Goal: Communication & Community: Answer question/provide support

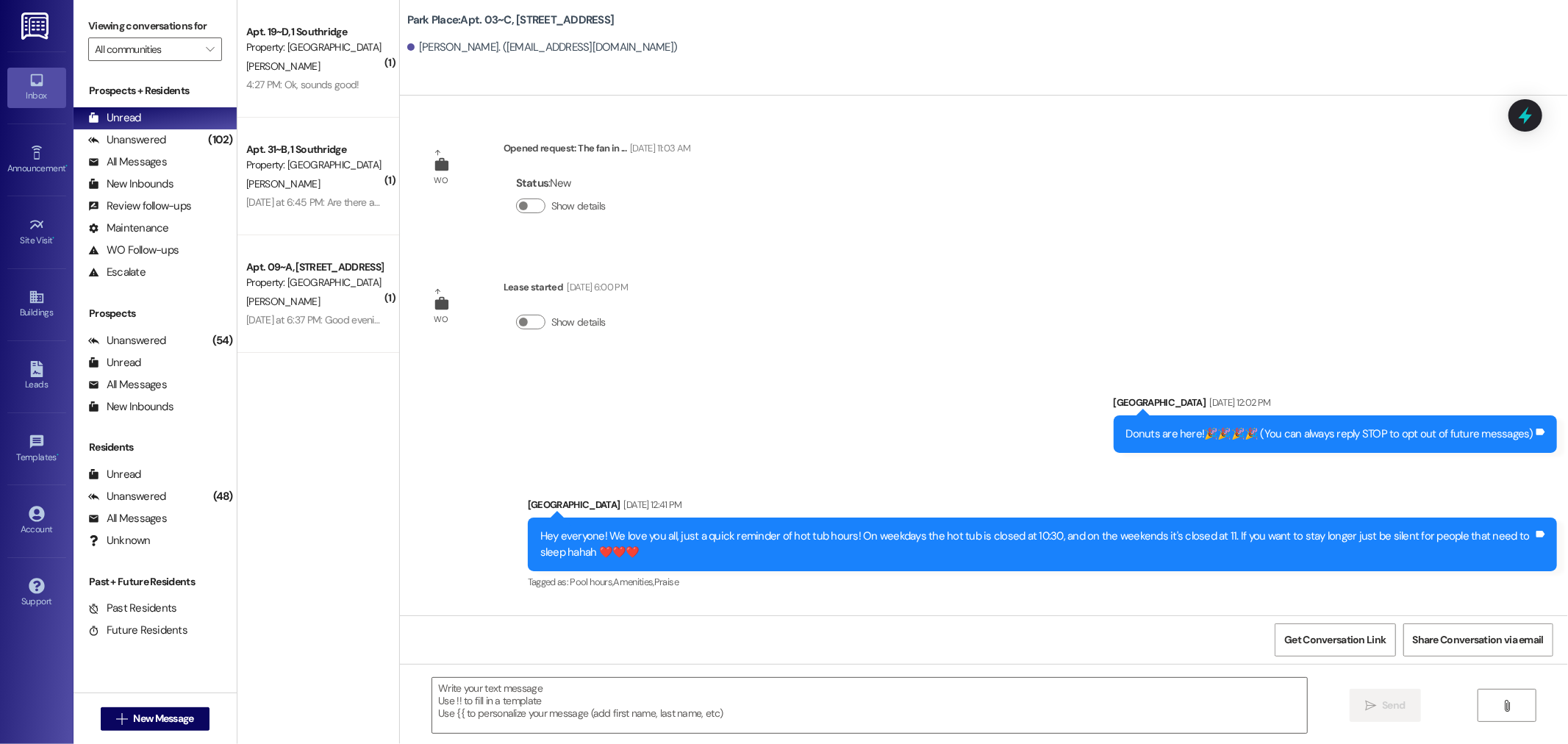
scroll to position [19700, 0]
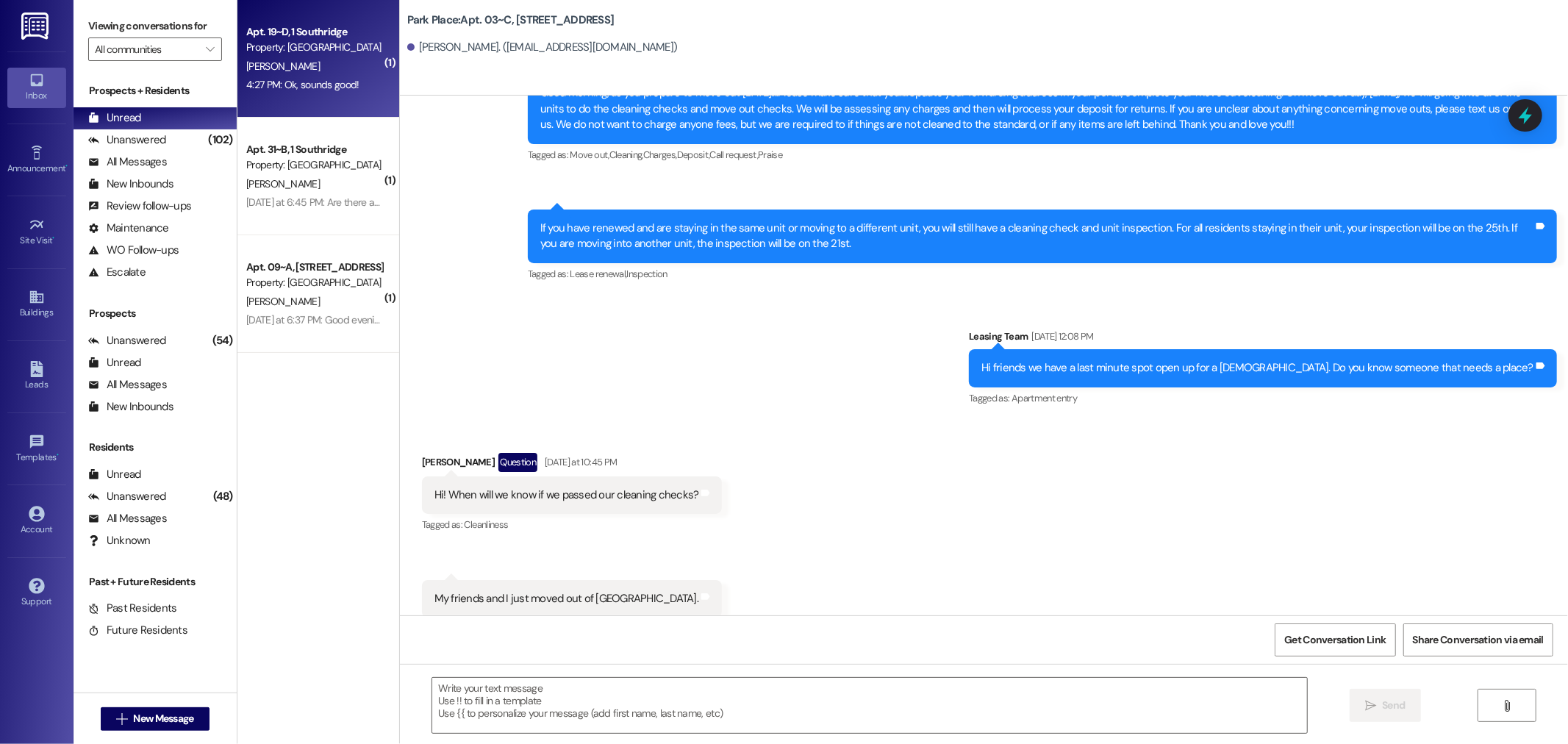
click at [276, 66] on span "[PERSON_NAME]" at bounding box center [282, 66] width 73 height 13
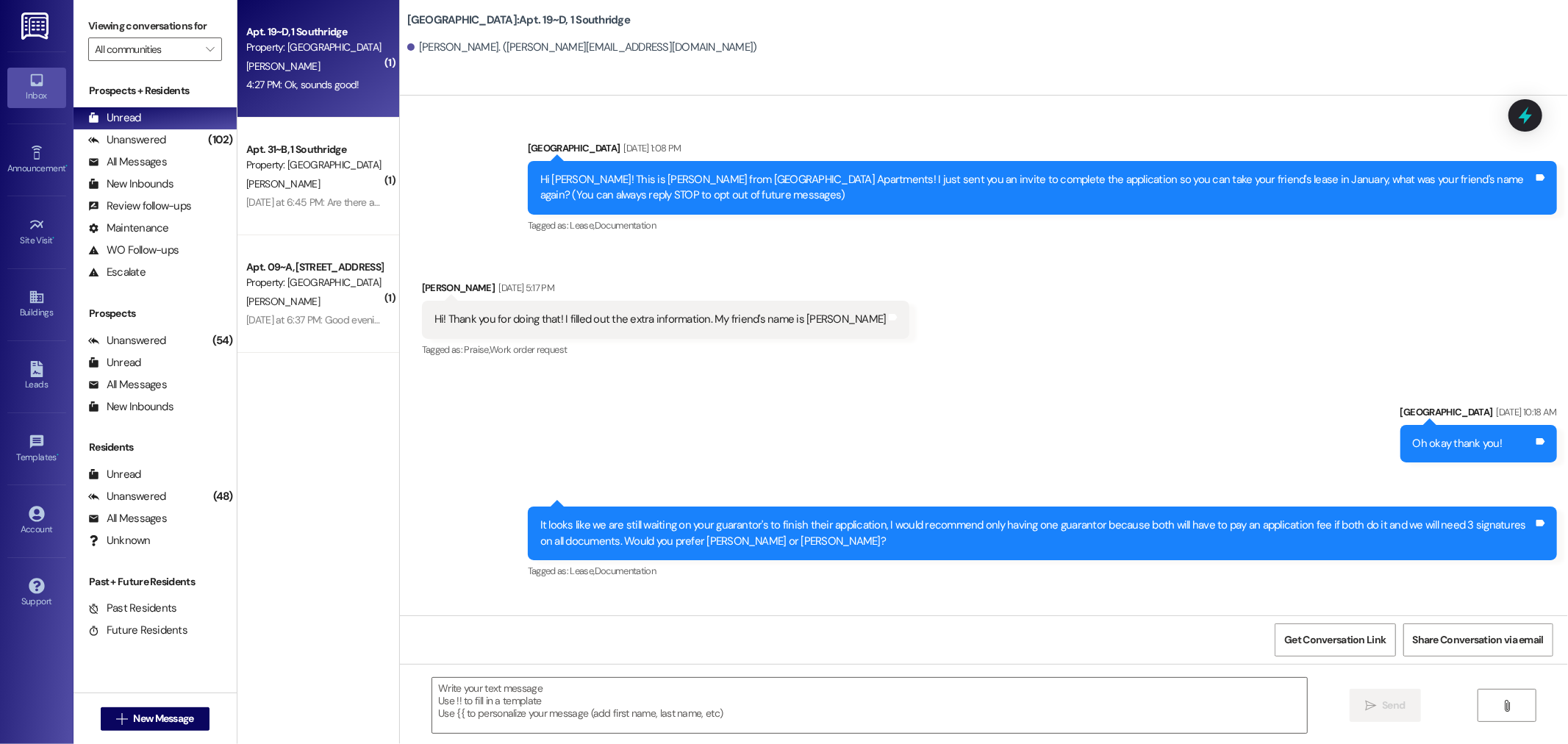
scroll to position [23686, 0]
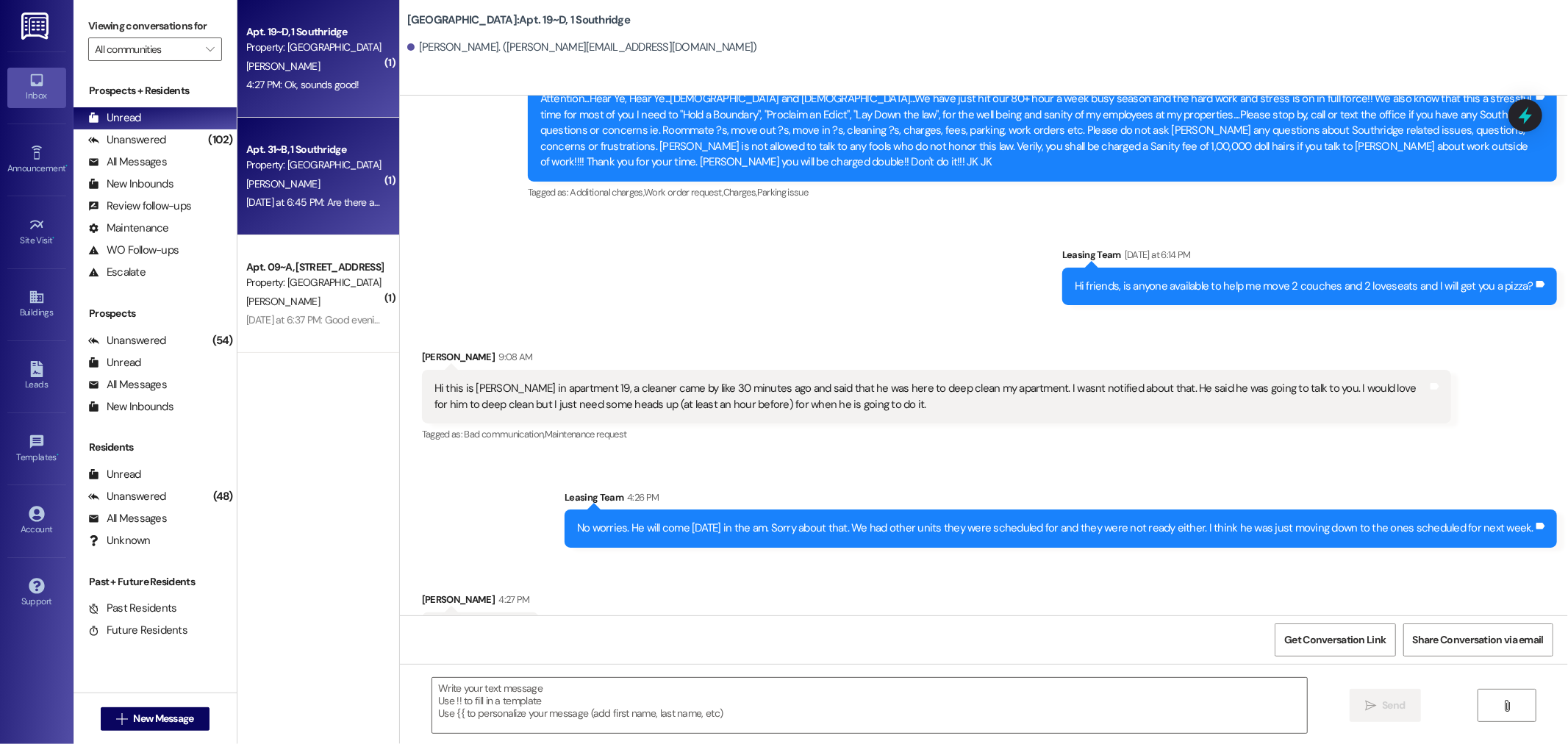
click at [293, 159] on div "Property: [GEOGRAPHIC_DATA]" at bounding box center [314, 165] width 136 height 15
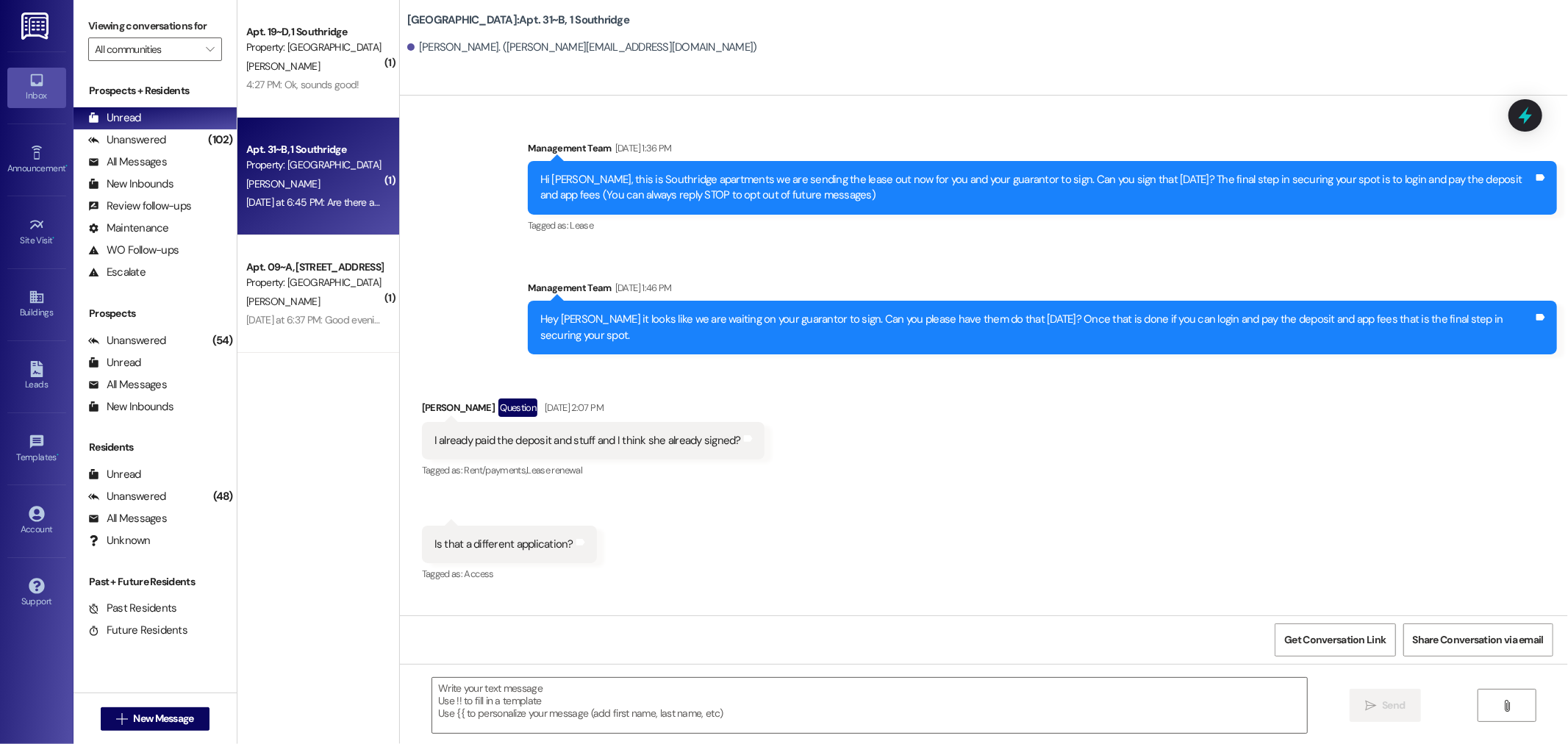
scroll to position [30669, 0]
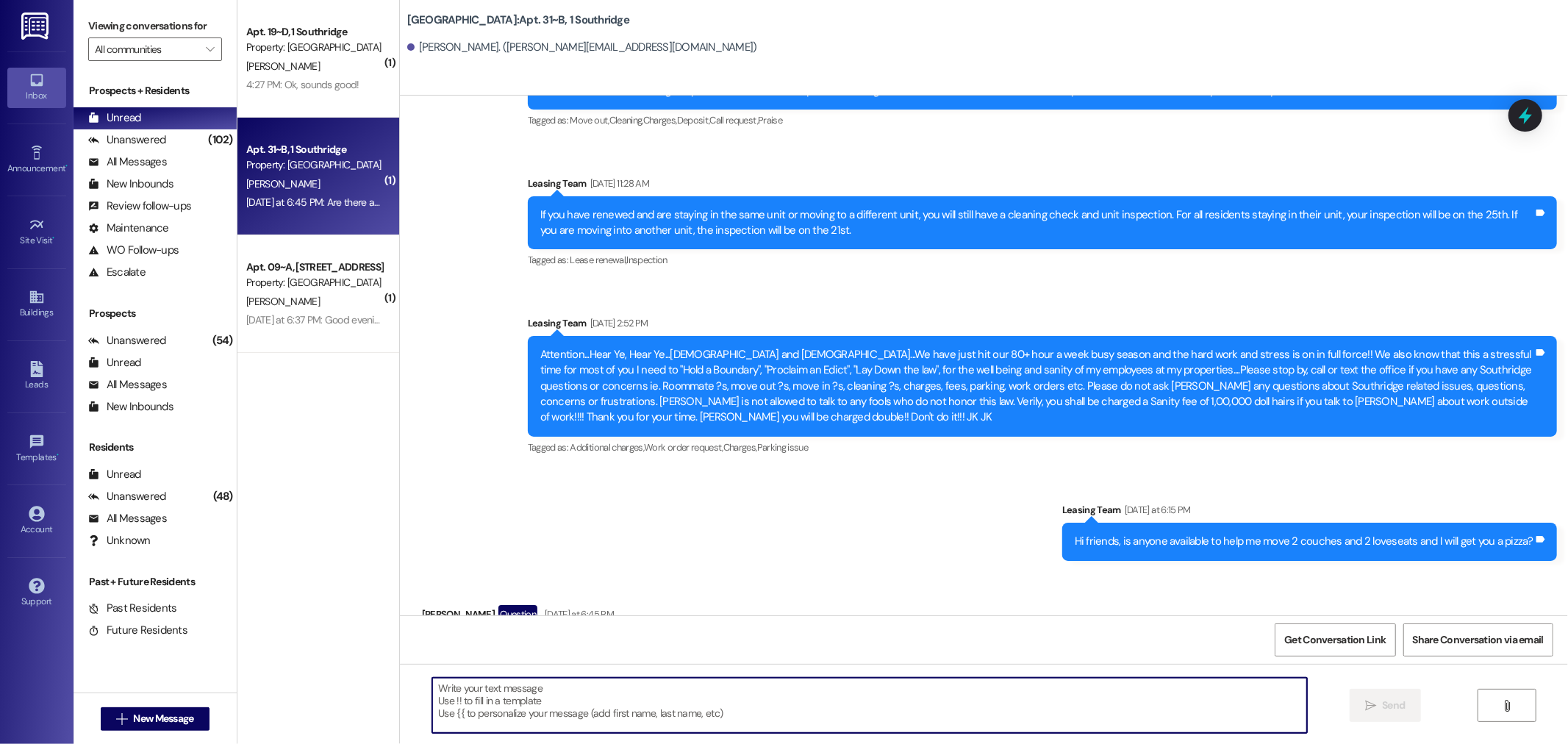
click at [465, 698] on textarea at bounding box center [869, 706] width 875 height 55
click at [493, 688] on textarea "Hey girl, we are using the ones that are" at bounding box center [869, 706] width 875 height 55
drag, startPoint x: 569, startPoint y: 688, endPoint x: 547, endPoint y: 688, distance: 22.0
click at [547, 688] on textarea "Hey girl, we are going to use using the ones that are" at bounding box center [869, 706] width 875 height 55
click at [625, 687] on textarea "Hey girl, we are going to use the ones that are" at bounding box center [869, 706] width 875 height 55
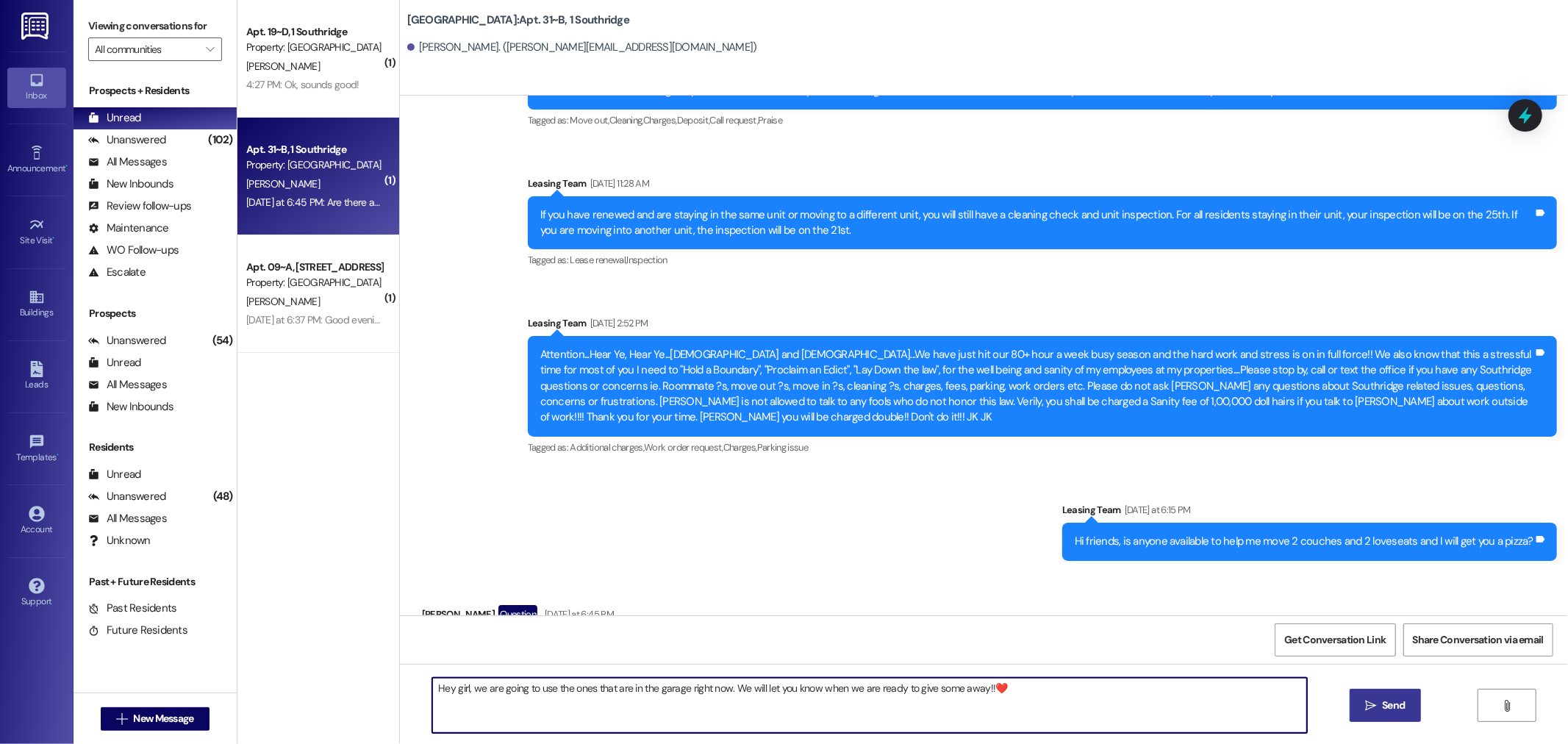
type textarea "Hey girl, we are going to use the ones that are in the garage right now. We wil…"
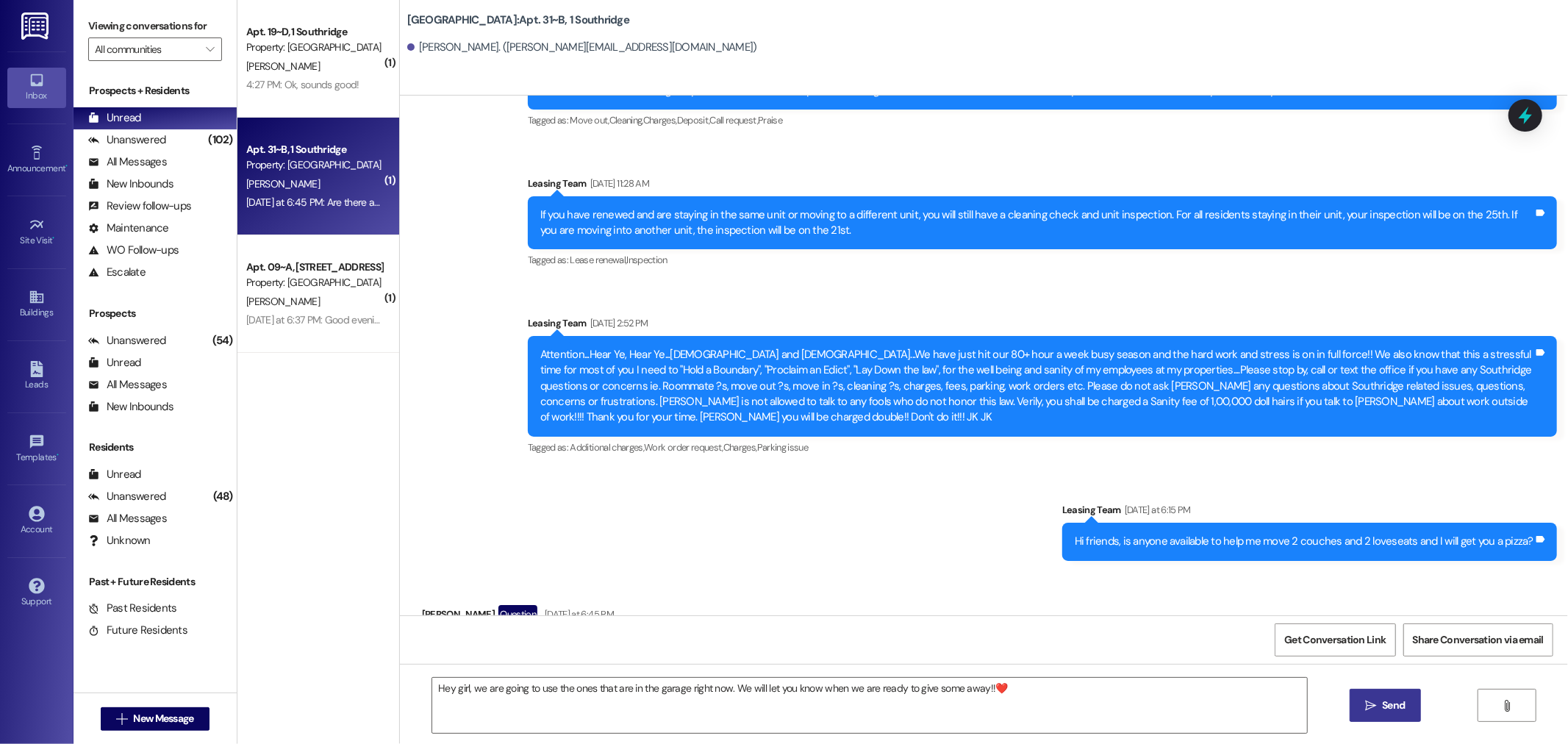
click at [1379, 704] on span "Send" at bounding box center [1393, 705] width 29 height 15
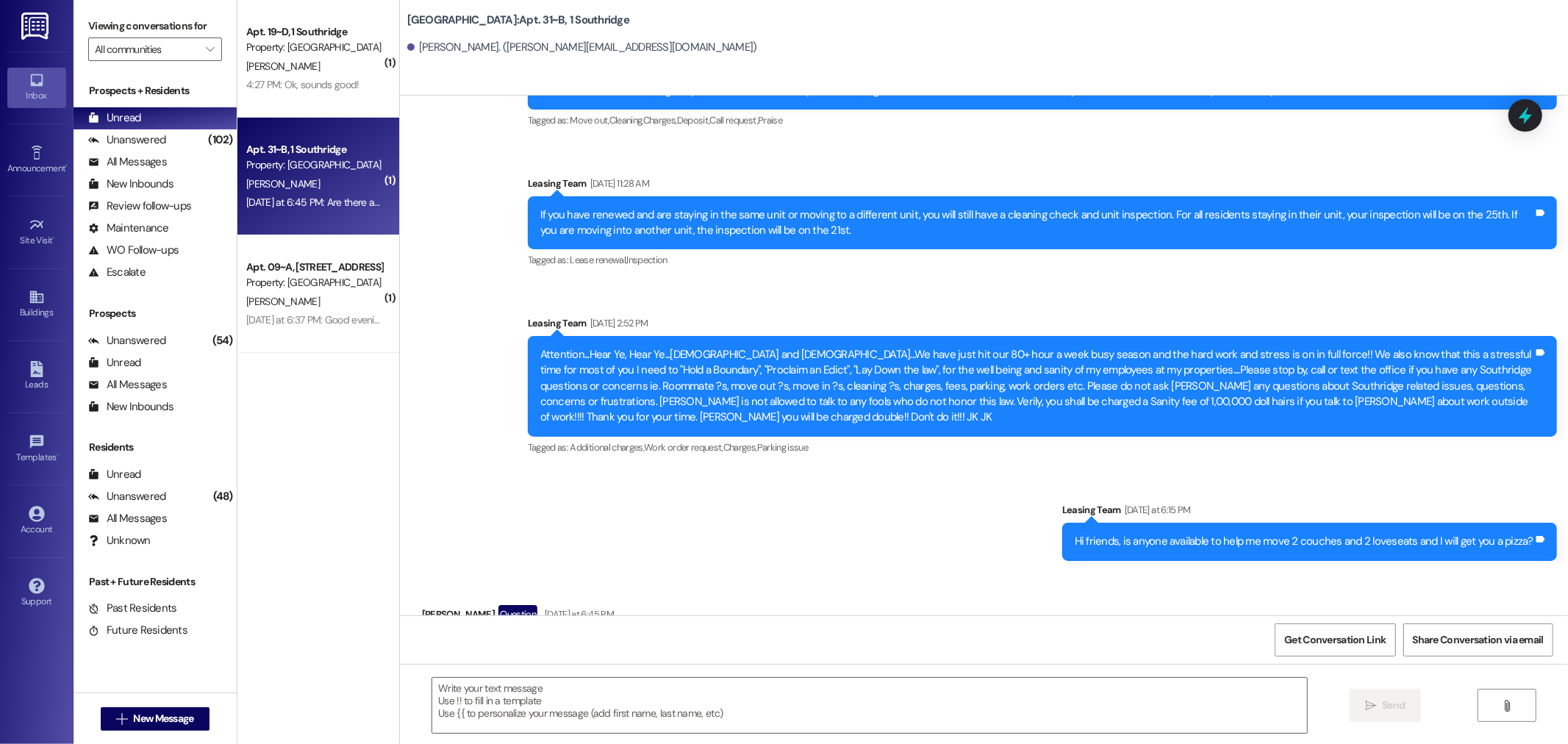
scroll to position [30668, 0]
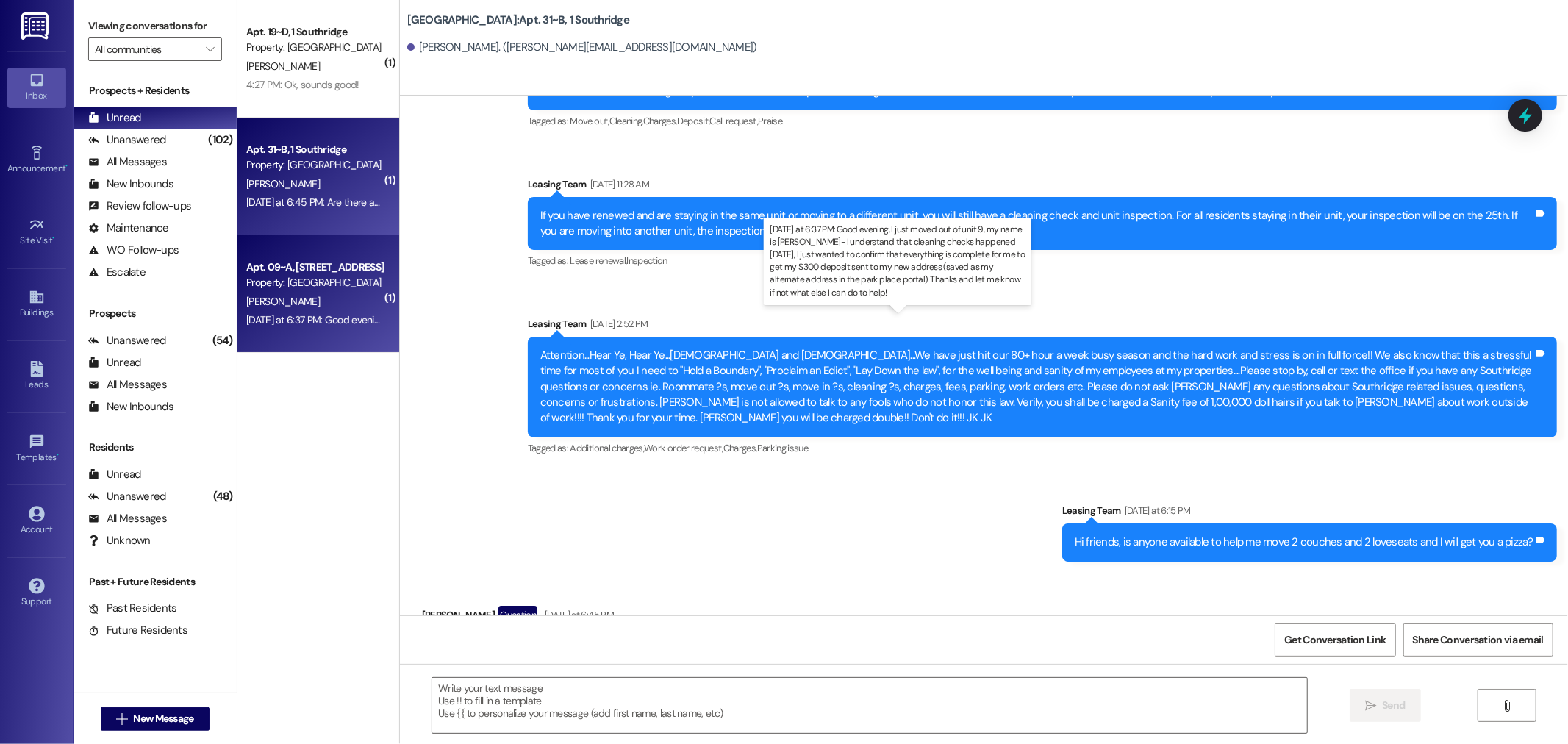
click at [292, 325] on div "[DATE] at 6:37 PM: Good evening, I just moved out of unit 9, my name is [PERSON…" at bounding box center [1026, 320] width 1560 height 13
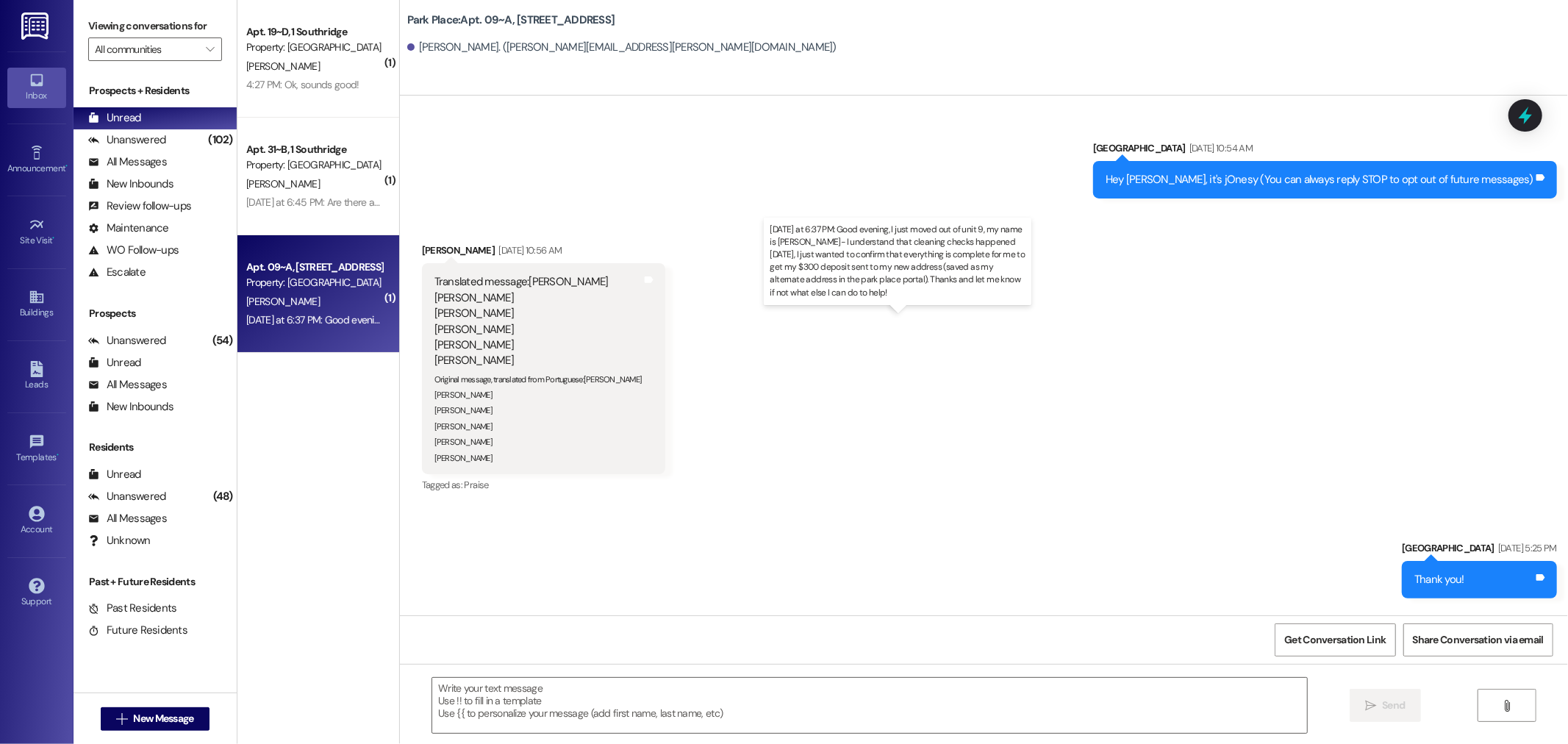
scroll to position [29190, 0]
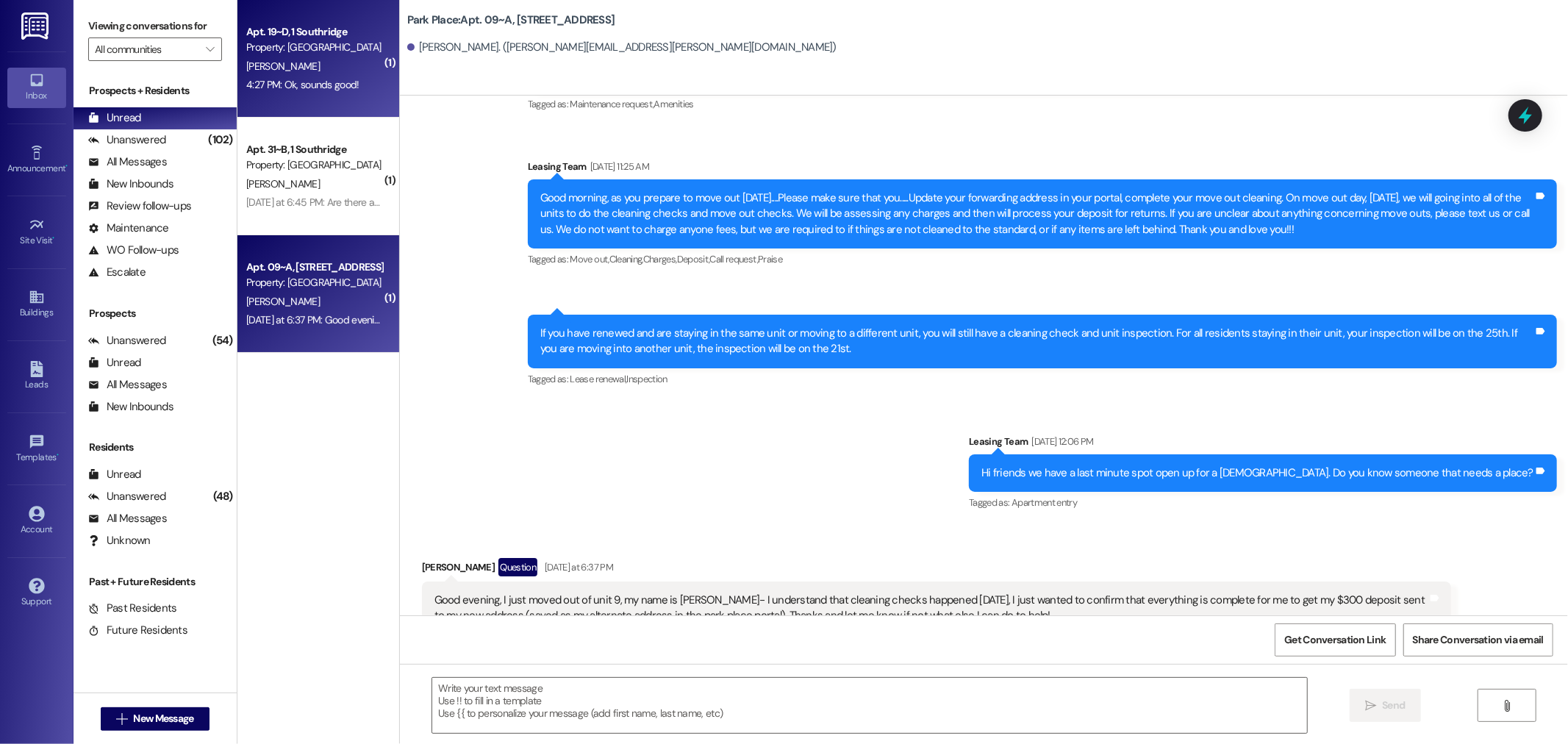
click at [301, 52] on div "Property: [GEOGRAPHIC_DATA]" at bounding box center [314, 48] width 136 height 15
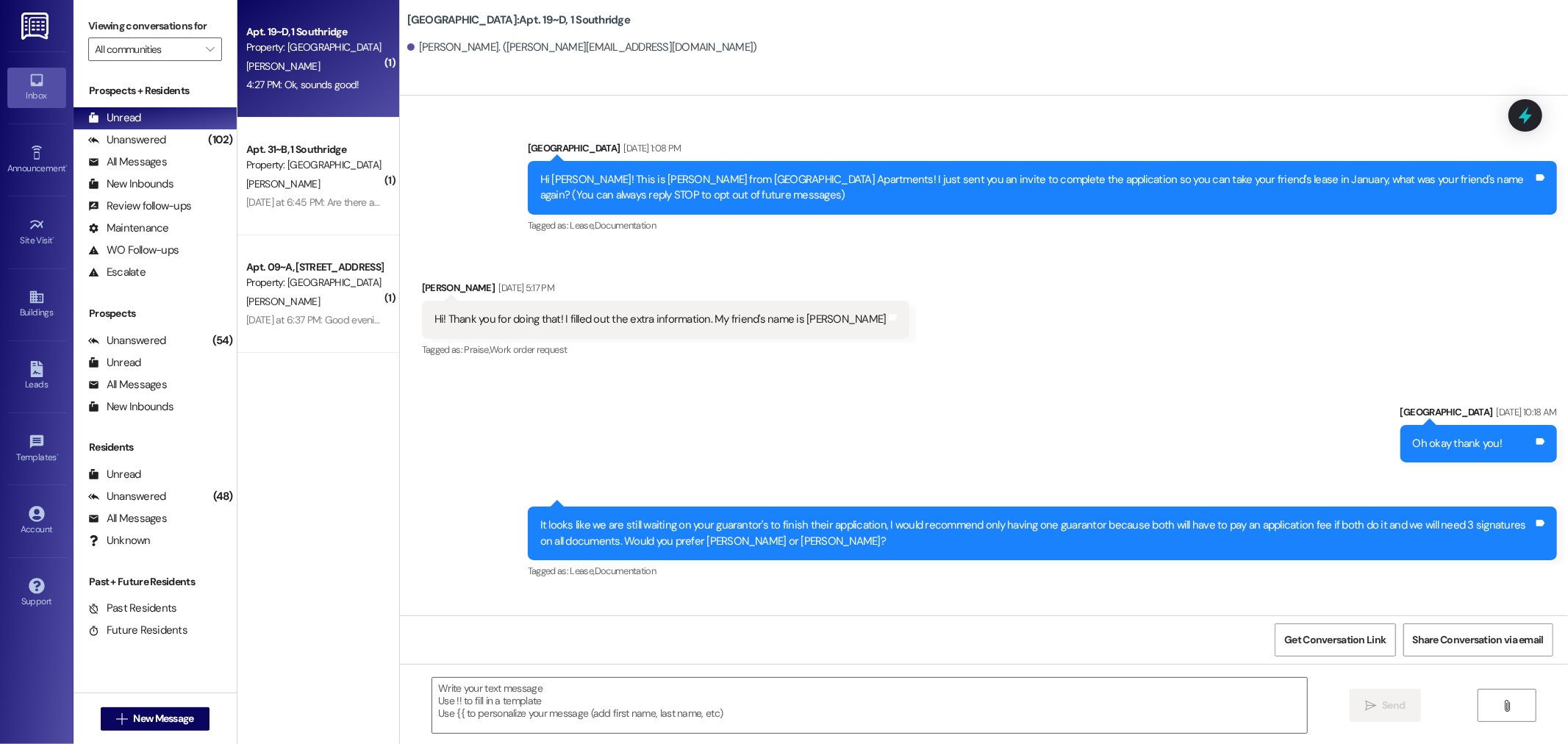
scroll to position [23686, 0]
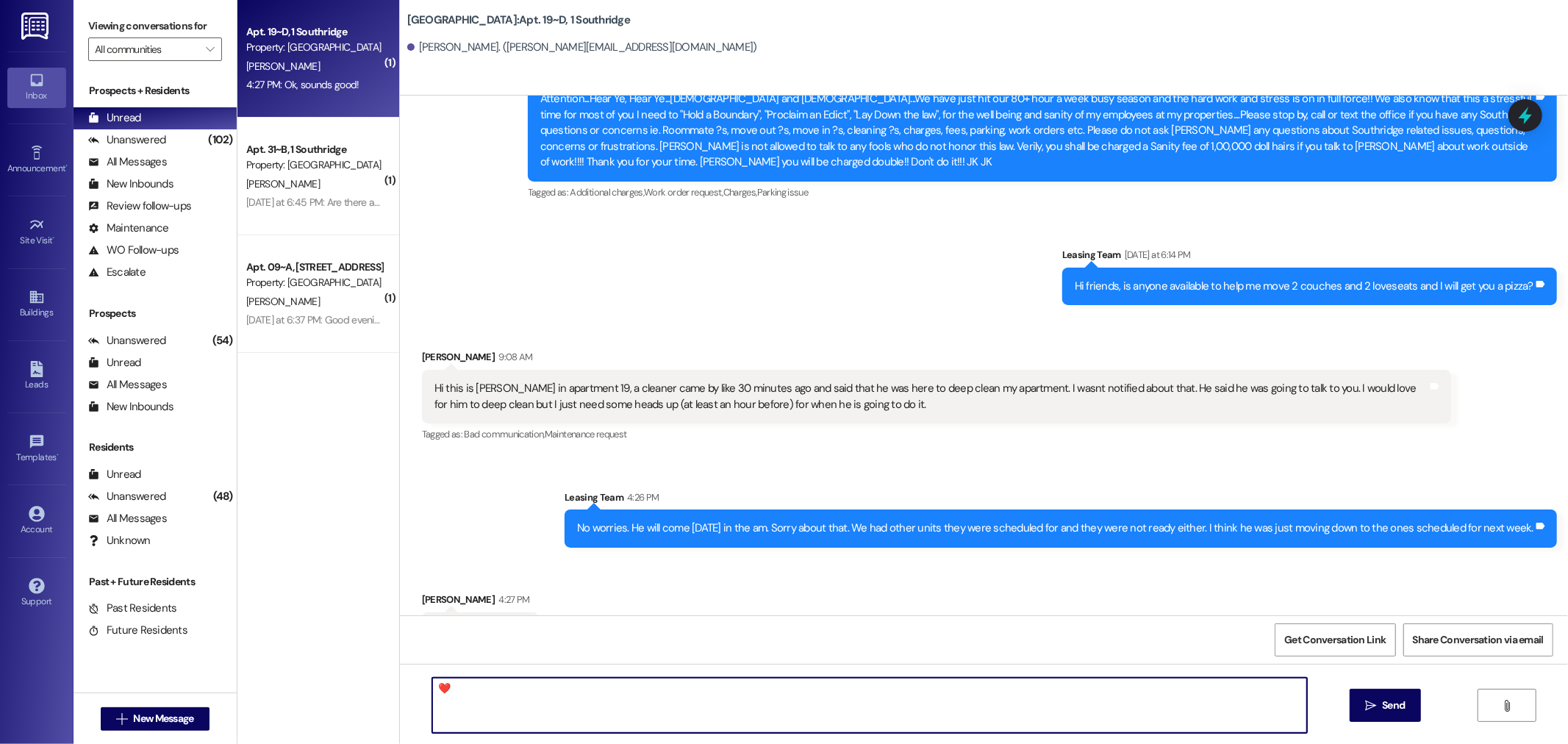
type textarea "❤️"
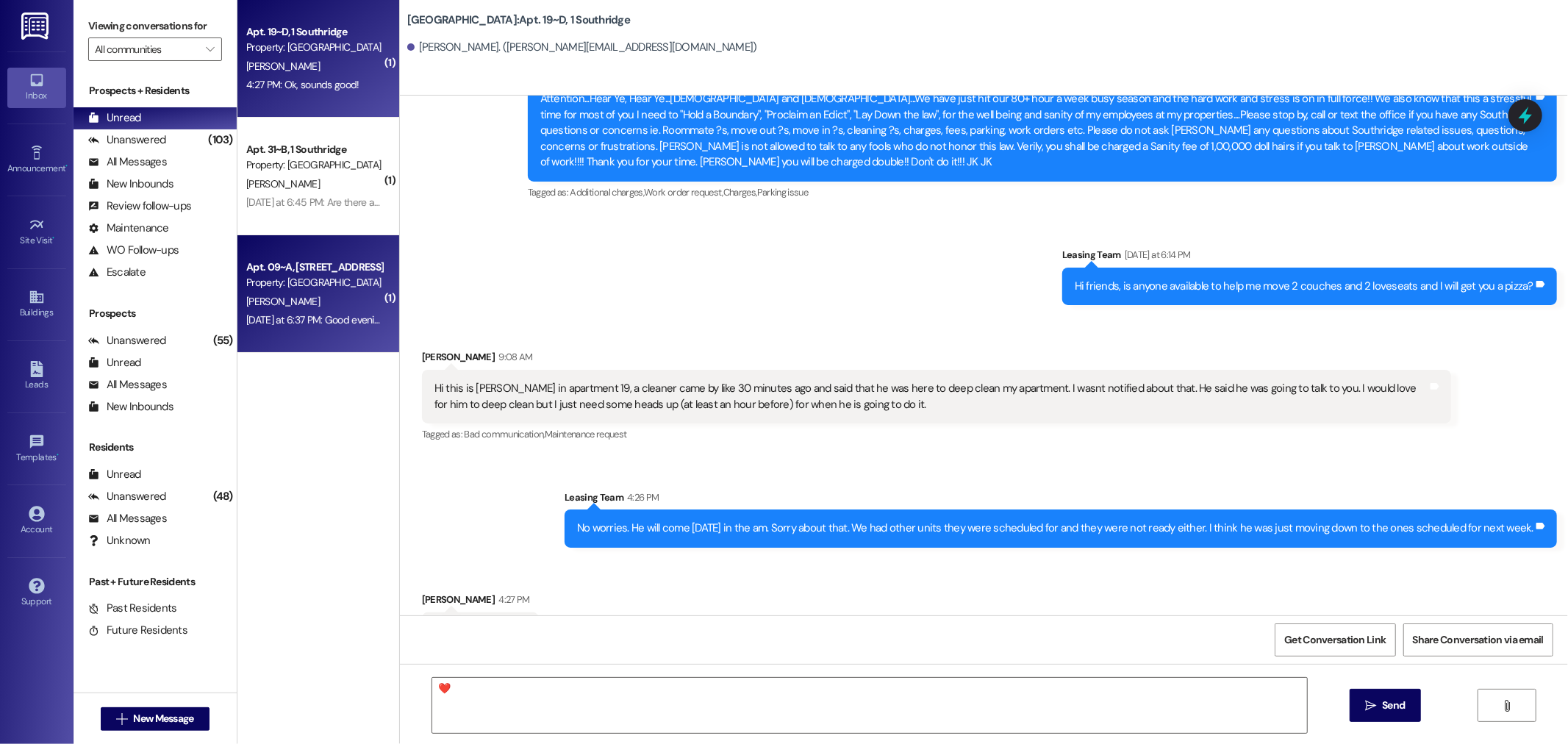
click at [284, 293] on div "[PERSON_NAME]" at bounding box center [315, 301] width 139 height 18
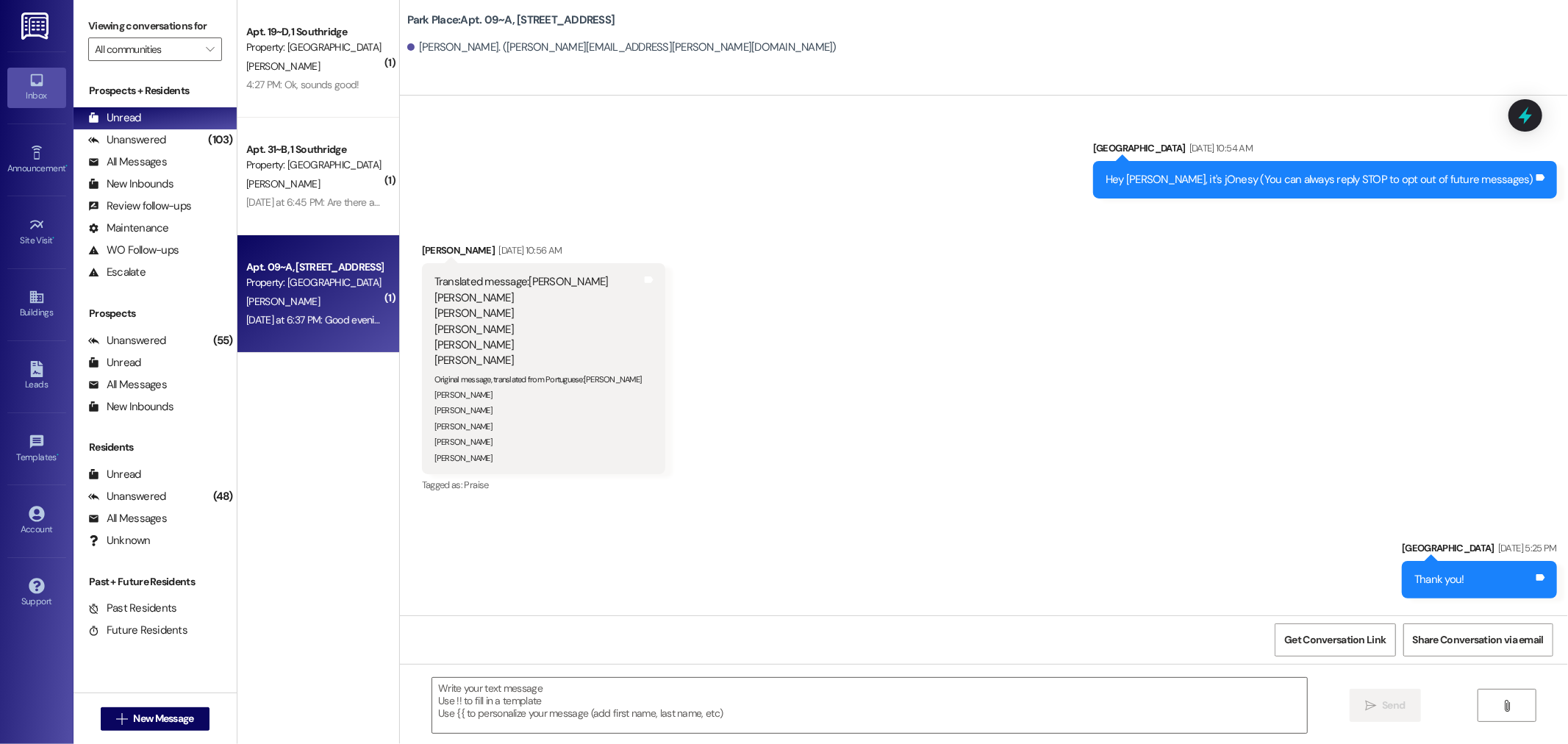
scroll to position [29190, 0]
